Goal: Transaction & Acquisition: Purchase product/service

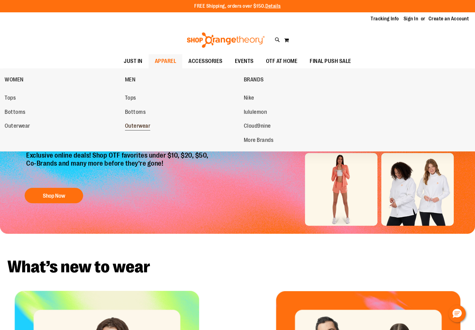
click at [139, 126] on span "Outerwear" at bounding box center [138, 127] width 26 height 8
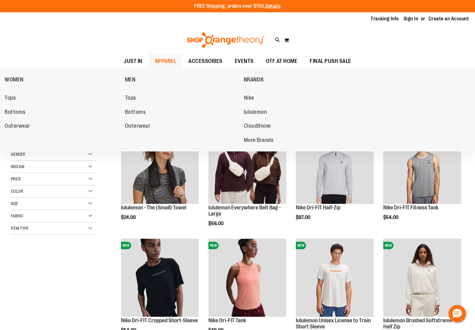
click at [172, 62] on span "APPAREL" at bounding box center [166, 61] width 22 height 14
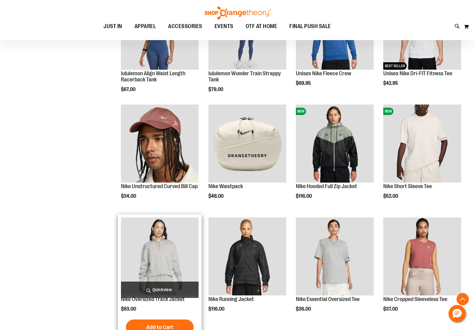
scroll to position [585, 0]
click at [183, 265] on img "product" at bounding box center [160, 256] width 78 height 78
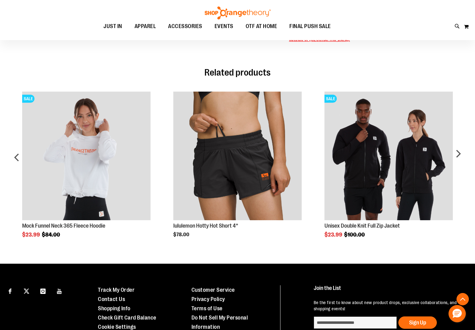
scroll to position [303, 0]
click at [462, 153] on div "next" at bounding box center [458, 159] width 12 height 155
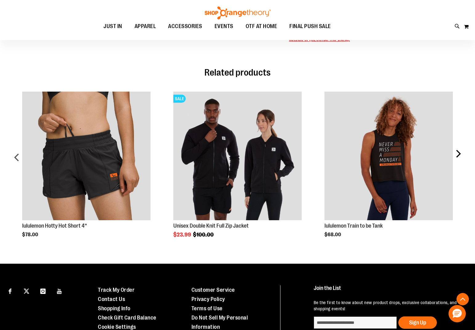
click at [462, 153] on div "next" at bounding box center [458, 159] width 12 height 155
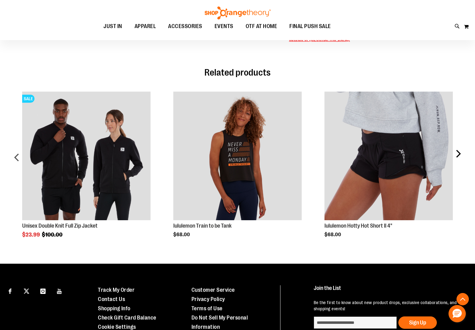
click at [462, 153] on div "next" at bounding box center [458, 159] width 12 height 155
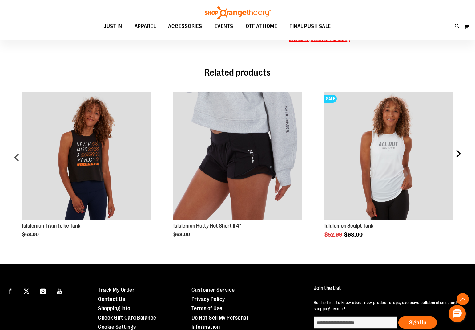
click at [462, 153] on div "next" at bounding box center [458, 159] width 12 height 155
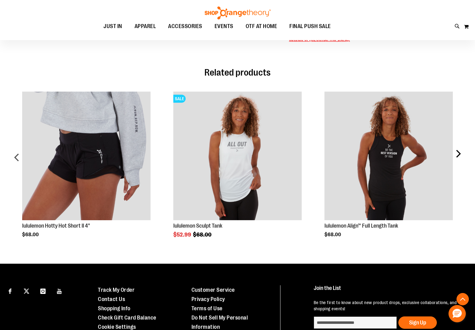
click at [462, 153] on div "next" at bounding box center [458, 159] width 12 height 155
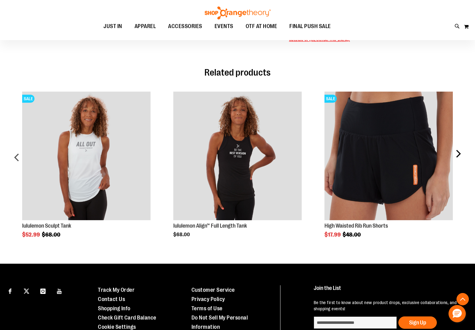
click at [462, 153] on div "next" at bounding box center [458, 159] width 12 height 155
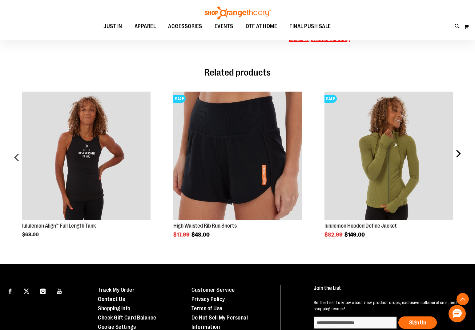
click at [462, 153] on div "next" at bounding box center [458, 159] width 12 height 155
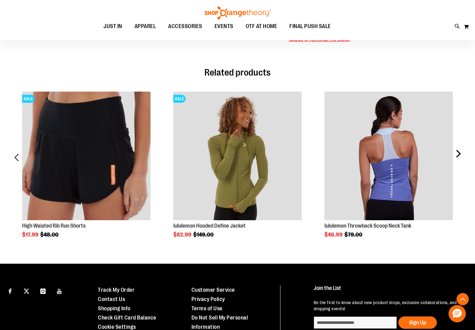
click at [462, 153] on div "next" at bounding box center [458, 159] width 12 height 155
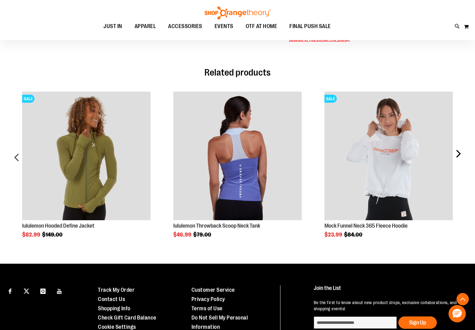
click at [462, 153] on div "next" at bounding box center [458, 159] width 12 height 155
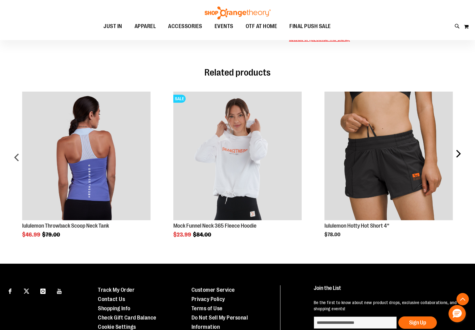
click at [462, 153] on div "next" at bounding box center [458, 159] width 12 height 155
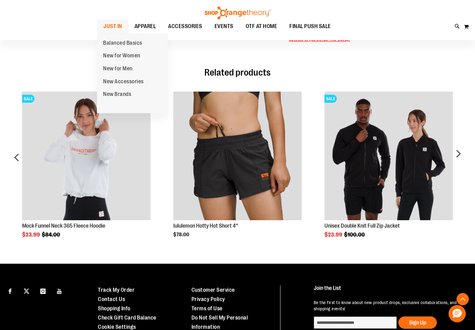
click at [120, 22] on span "JUST IN" at bounding box center [112, 26] width 19 height 14
